Goal: Check status: Check status

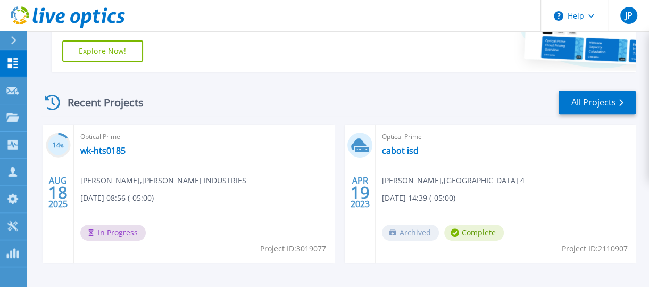
scroll to position [286, 0]
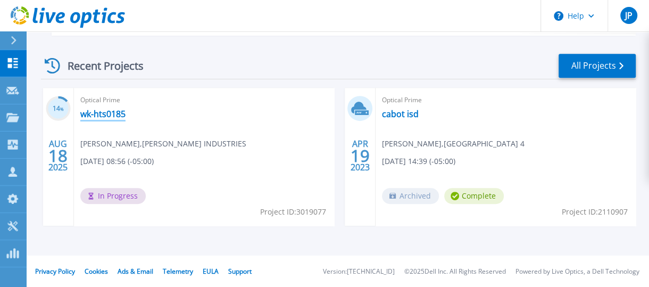
click at [97, 112] on link "wk-hts0185" at bounding box center [102, 113] width 45 height 11
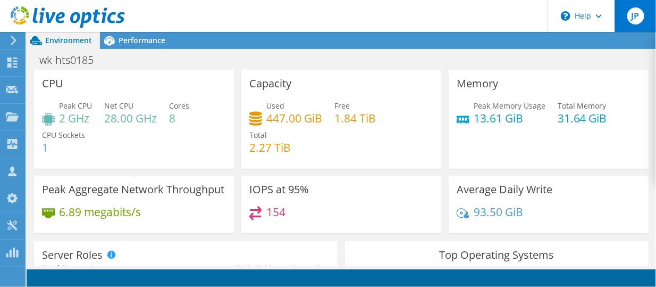
click at [634, 12] on span "JP" at bounding box center [635, 15] width 17 height 17
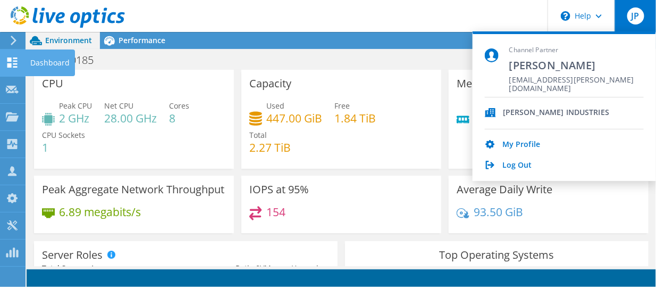
click at [11, 65] on use at bounding box center [12, 62] width 10 height 10
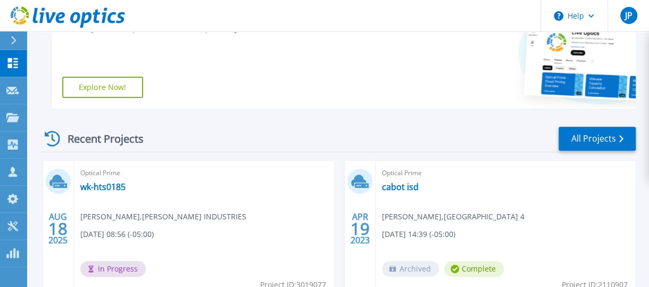
scroll to position [286, 0]
